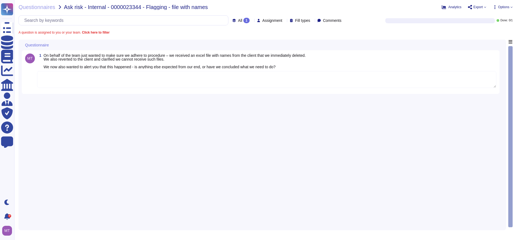
click at [68, 71] on textarea at bounding box center [266, 79] width 459 height 17
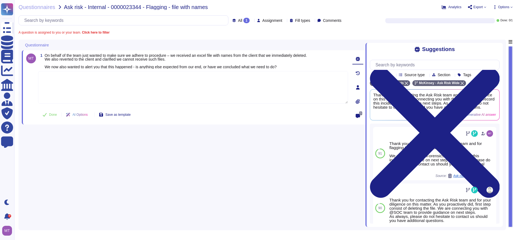
paste textarea "You are in the right direction. As a first step, please ensure that any copies …"
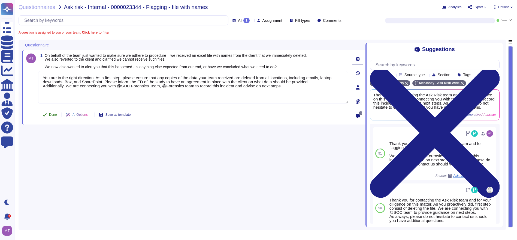
type textarea "You are in the right direction. As a first step, please ensure that any copies …"
click at [53, 116] on button "Done" at bounding box center [49, 114] width 23 height 11
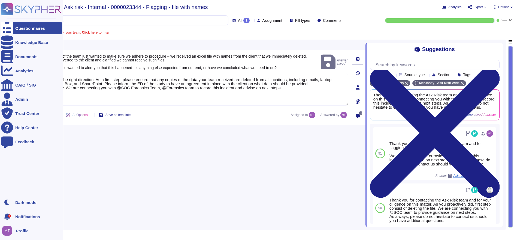
click at [10, 25] on icon at bounding box center [7, 28] width 12 height 16
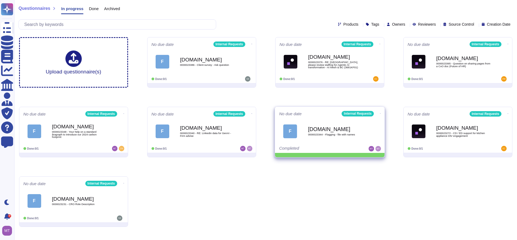
click at [380, 113] on icon at bounding box center [380, 113] width 1 height 1
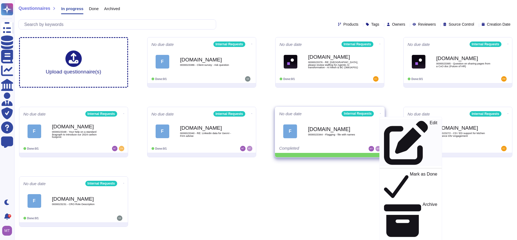
click at [430, 121] on p "Edit" at bounding box center [434, 143] width 8 height 44
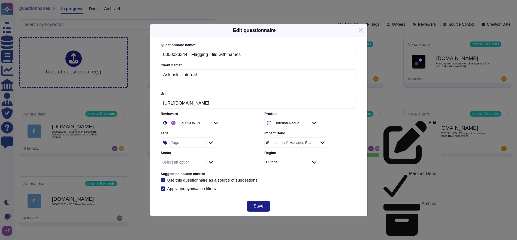
click at [188, 144] on div "Tags" at bounding box center [187, 142] width 35 height 10
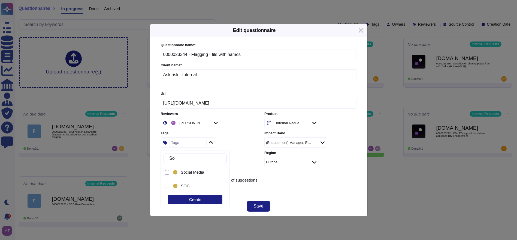
type input "Soc"
click at [194, 185] on div "SOC" at bounding box center [200, 185] width 38 height 5
click at [259, 204] on span "Save" at bounding box center [259, 206] width 10 height 4
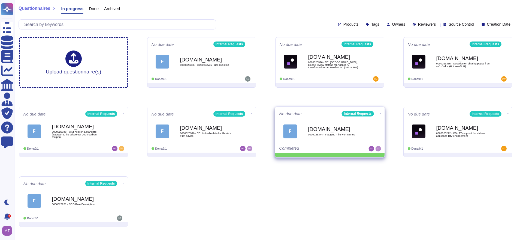
click at [380, 113] on icon at bounding box center [380, 113] width 1 height 1
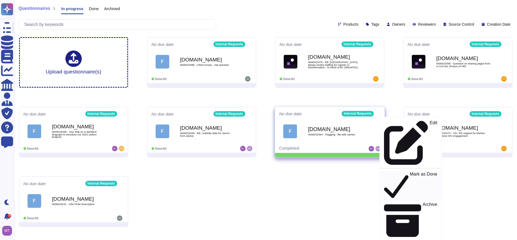
click at [410, 172] on p "Mark as Done" at bounding box center [424, 186] width 28 height 28
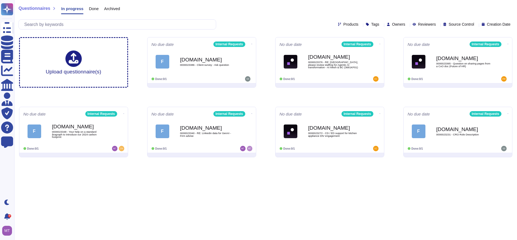
click at [318, 161] on html "Questionnaires Knowledge Base Documents Analytics CAIQ / SIG Admin Trust Center…" at bounding box center [258, 80] width 517 height 161
